Goal: Information Seeking & Learning: Understand process/instructions

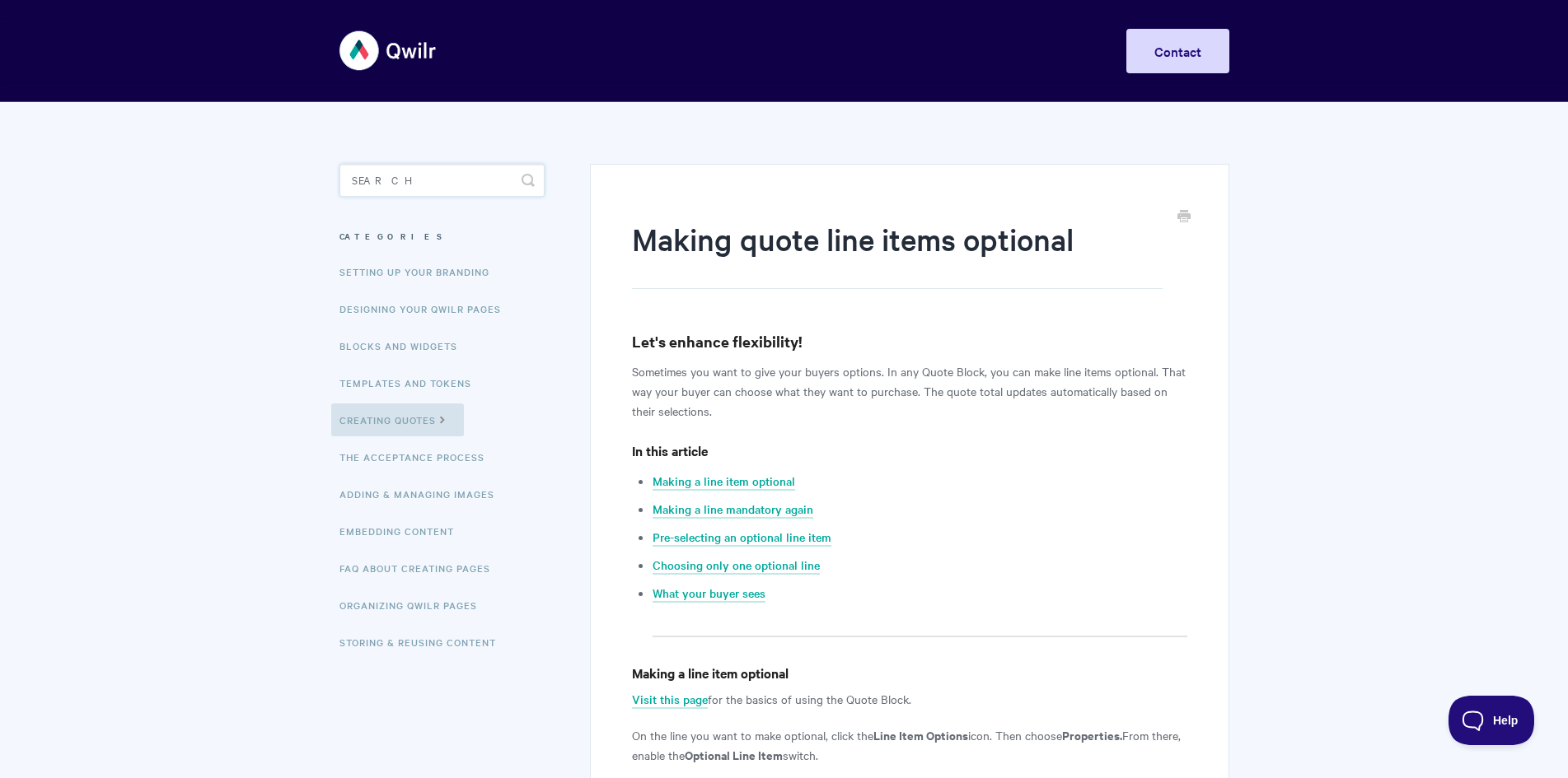
click at [468, 175] on input "Search" at bounding box center [442, 180] width 205 height 33
paste input "navigation menu."
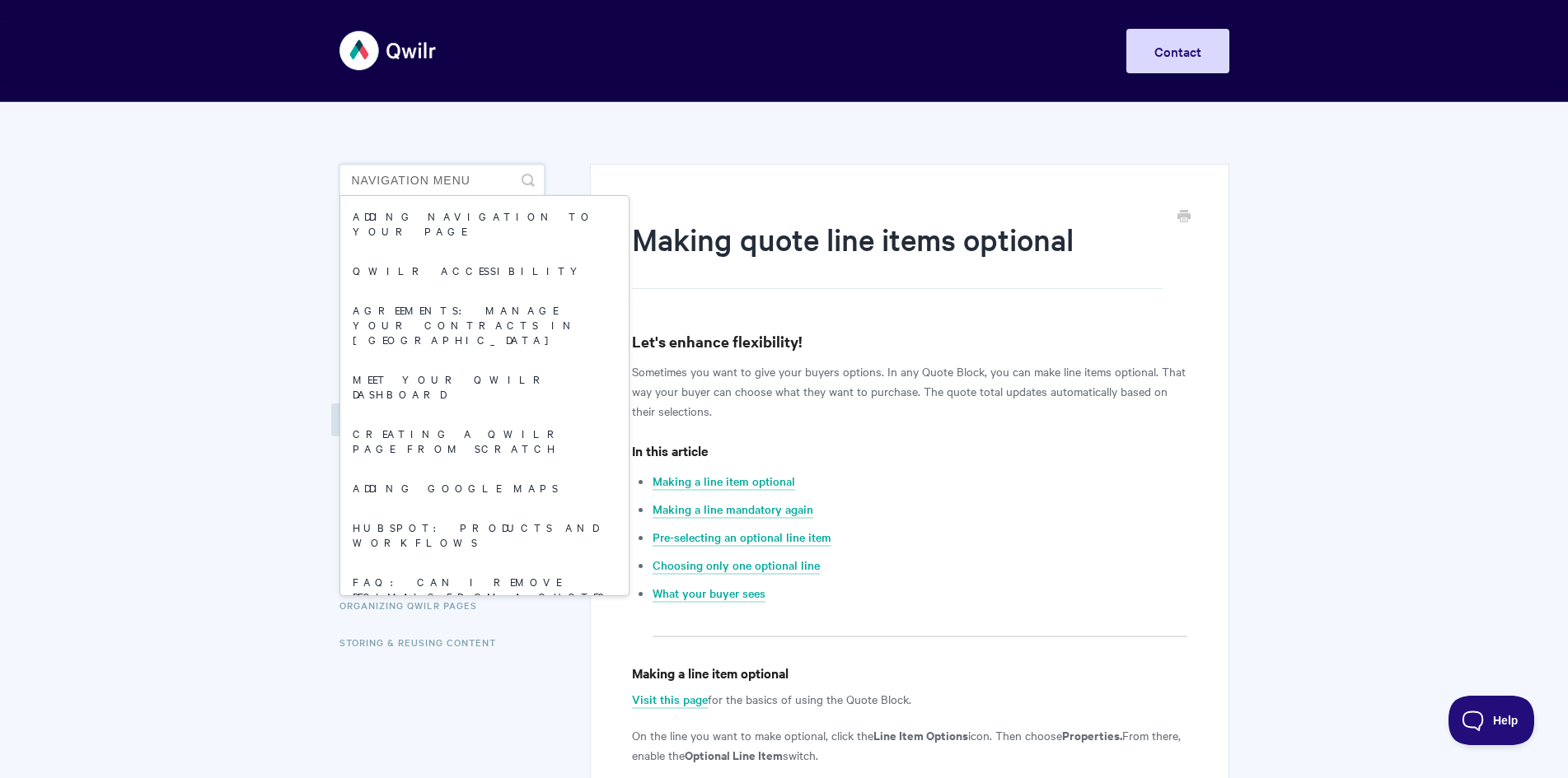
type input "navigation menu"
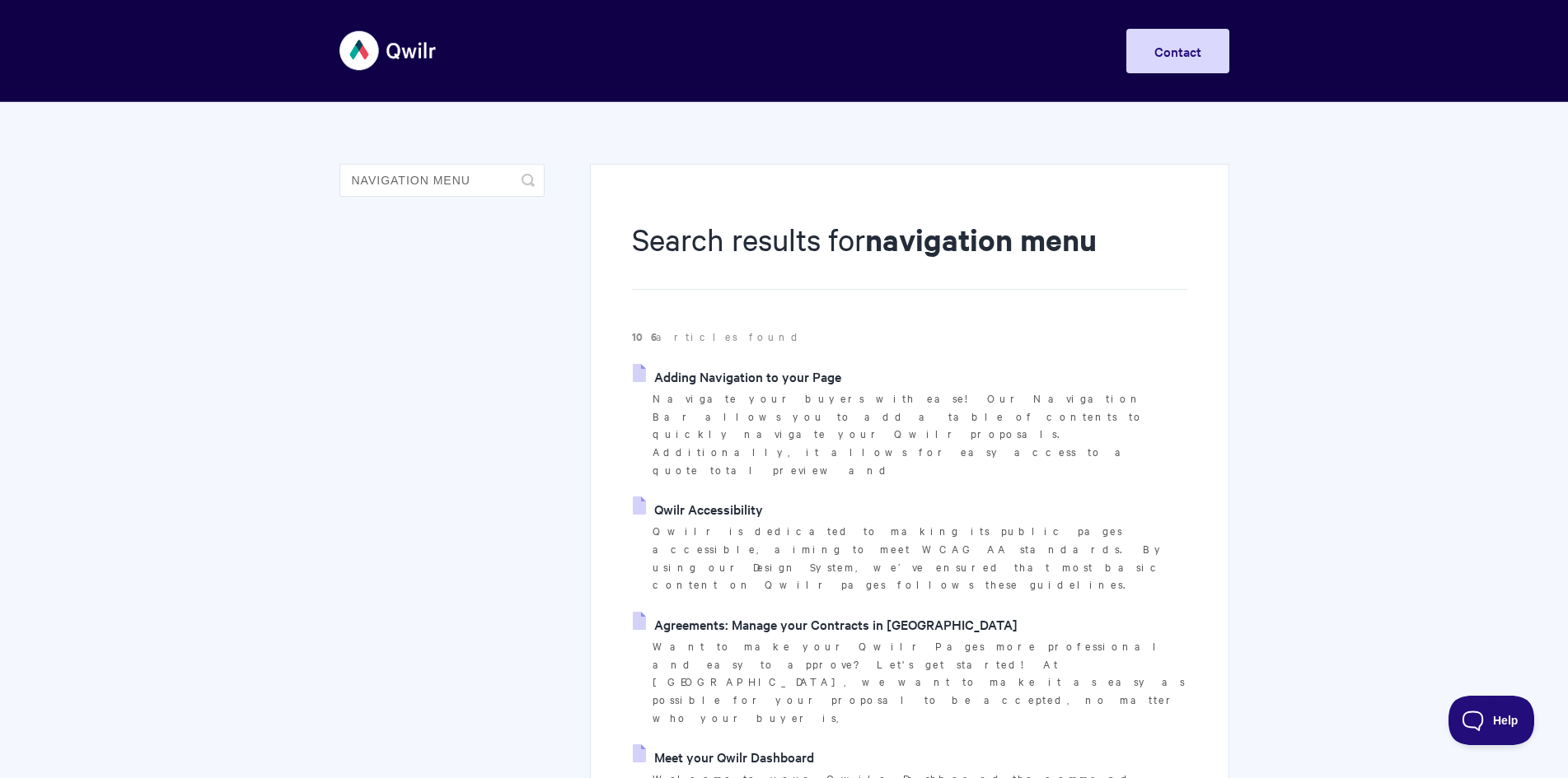
click at [801, 375] on link "Adding Navigation to your Page" at bounding box center [737, 376] width 208 height 25
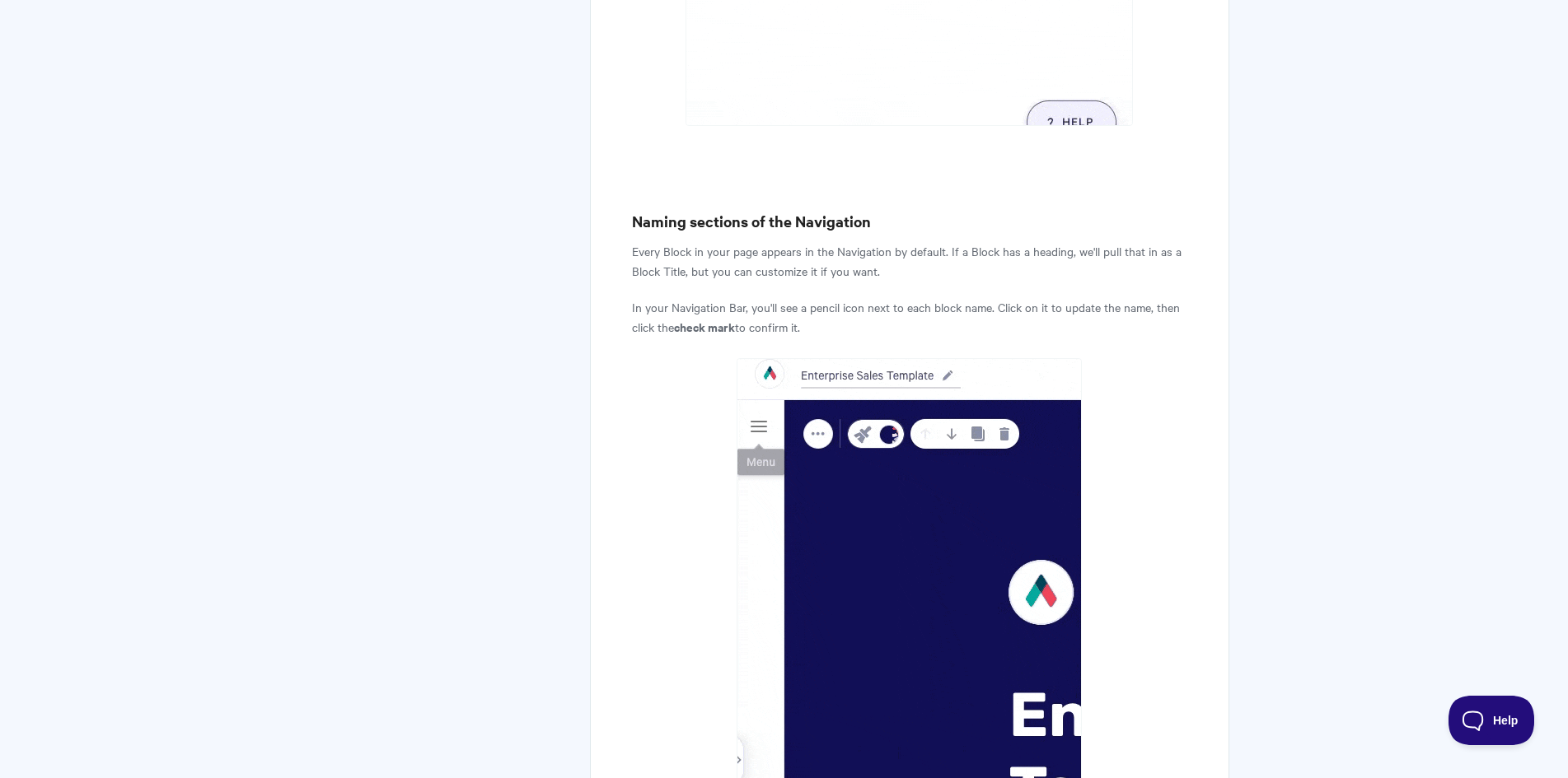
scroll to position [1812, 0]
